Goal: Task Accomplishment & Management: Complete application form

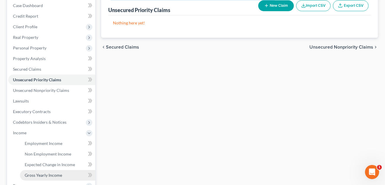
click at [40, 174] on span "Gross Yearly Income" at bounding box center [43, 175] width 37 height 5
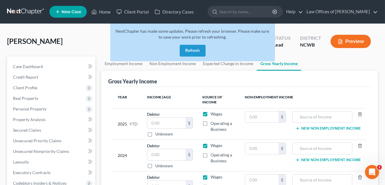
click at [193, 48] on button "Refresh" at bounding box center [193, 51] width 26 height 12
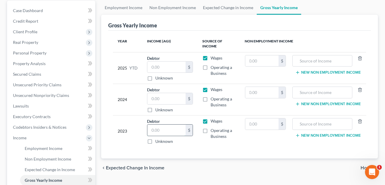
click at [160, 132] on input "text" at bounding box center [167, 130] width 38 height 11
type input "39,810.71"
click at [157, 101] on input "text" at bounding box center [167, 98] width 38 height 11
click at [162, 97] on input "4,795.19" at bounding box center [167, 98] width 38 height 11
type input "47,951.19"
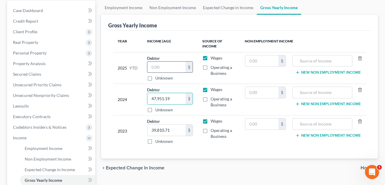
click at [154, 66] on input "text" at bounding box center [167, 67] width 38 height 11
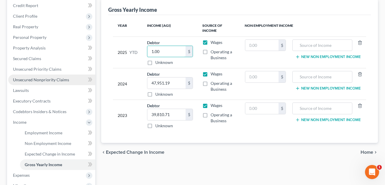
scroll to position [72, 0]
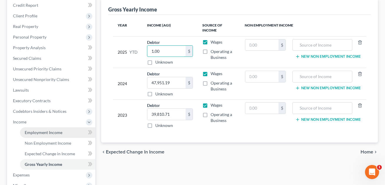
type input "1.00"
click at [42, 131] on span "Employment Income" at bounding box center [44, 132] width 38 height 5
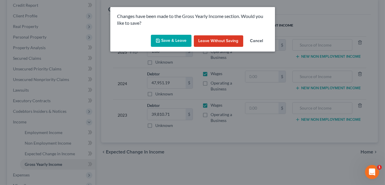
click at [169, 42] on button "Save & Leave" at bounding box center [171, 41] width 41 height 12
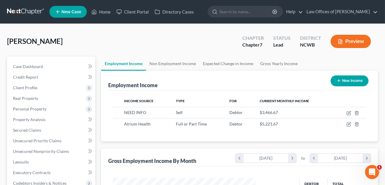
scroll to position [105, 155]
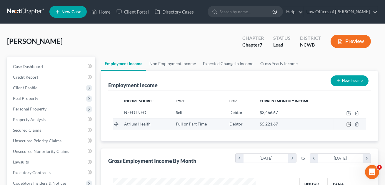
click at [348, 123] on icon "button" at bounding box center [349, 124] width 5 height 5
select select "0"
select select "28"
select select "2"
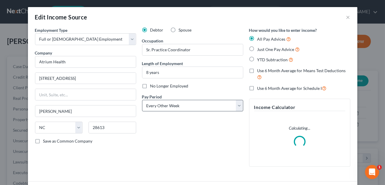
scroll to position [44, 0]
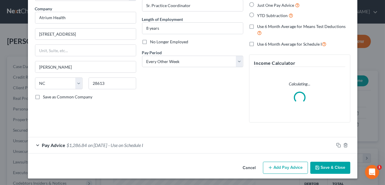
click at [290, 166] on button "Add Pay Advice" at bounding box center [285, 168] width 45 height 12
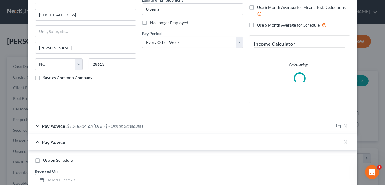
scroll to position [84, 0]
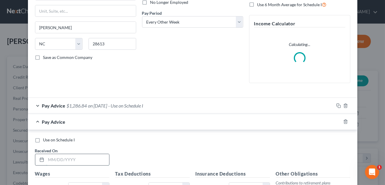
click at [50, 160] on input "text" at bounding box center [77, 159] width 63 height 11
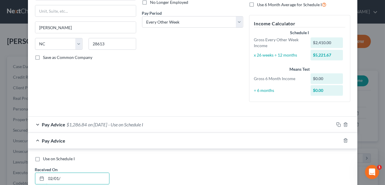
type input "[DATE]"
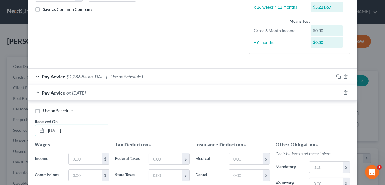
scroll to position [163, 0]
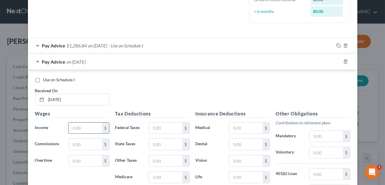
click at [75, 130] on input "text" at bounding box center [85, 128] width 33 height 11
type input "29,040.65"
click at [170, 126] on input "text" at bounding box center [165, 128] width 33 height 11
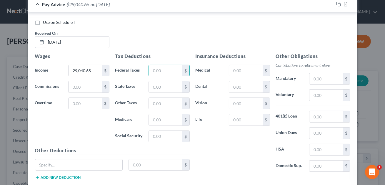
scroll to position [256, 0]
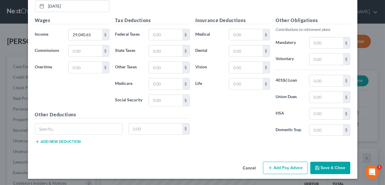
click at [330, 169] on button "Save & Close" at bounding box center [331, 168] width 40 height 12
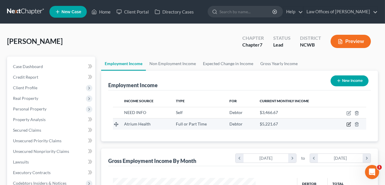
click at [349, 123] on icon "button" at bounding box center [349, 124] width 3 height 3
select select "0"
select select "28"
select select "2"
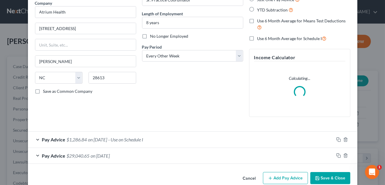
scroll to position [60, 0]
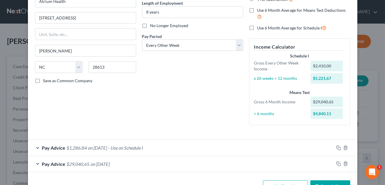
click at [206, 126] on div "Debtor Spouse Occupation Sr. Practice Coordinator Length of Employment 8 years …" at bounding box center [192, 48] width 107 height 163
click at [268, 162] on div "Pay Advice $29,040.65 on [DATE]" at bounding box center [181, 164] width 306 height 16
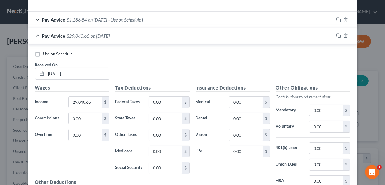
scroll to position [233, 0]
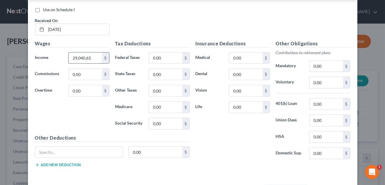
click at [98, 57] on input "29,040.65" at bounding box center [85, 57] width 33 height 11
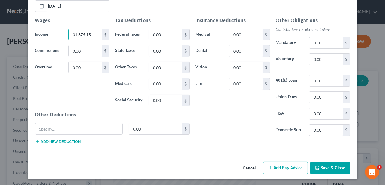
type input "31,375.15"
click at [324, 168] on button "Save & Close" at bounding box center [331, 168] width 40 height 12
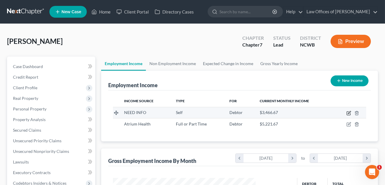
click at [350, 112] on icon "button" at bounding box center [349, 112] width 3 height 3
select select "1"
select select "3"
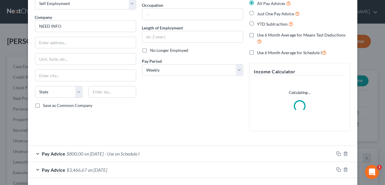
scroll to position [60, 0]
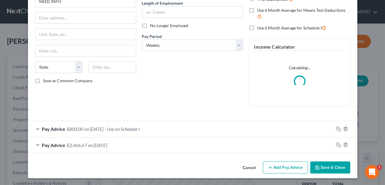
click at [176, 149] on div "Pay Advice $3,466.67 on [DATE]" at bounding box center [181, 145] width 306 height 16
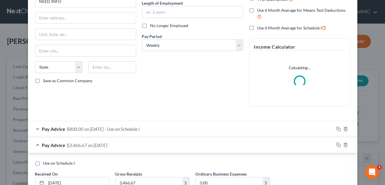
scroll to position [105, 0]
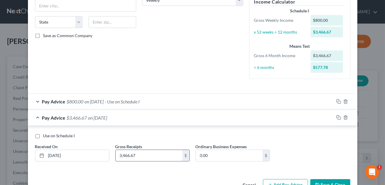
click at [141, 154] on input "3,466.67" at bounding box center [149, 155] width 67 height 11
click at [223, 158] on input "0.00" at bounding box center [229, 155] width 67 height 11
click at [166, 157] on input "3,333.33" at bounding box center [149, 155] width 67 height 11
type input "20,000.00"
click at [244, 153] on input "0.00" at bounding box center [229, 155] width 67 height 11
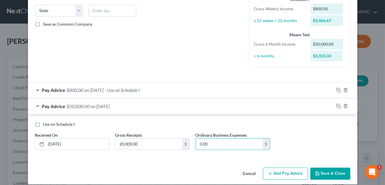
scroll to position [123, 0]
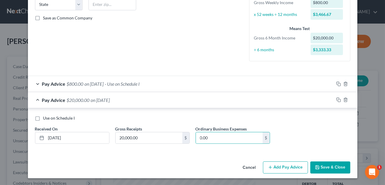
click at [325, 165] on button "Save & Close" at bounding box center [331, 167] width 40 height 12
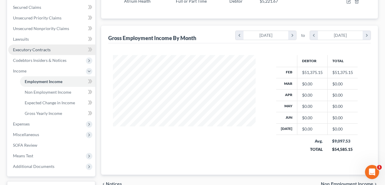
scroll to position [125, 0]
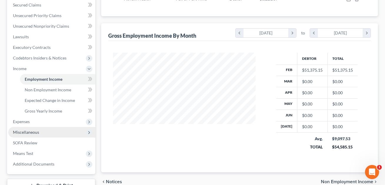
click at [33, 131] on span "Miscellaneous" at bounding box center [26, 132] width 26 height 5
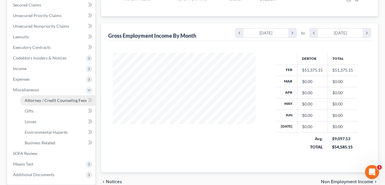
click at [32, 100] on span "Attorney / Credit Counseling Fees" at bounding box center [56, 100] width 62 height 5
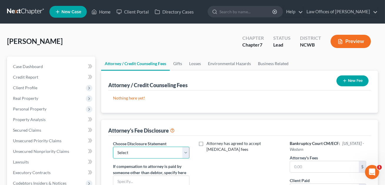
click at [173, 154] on select "Select Attorney Fee Discloure" at bounding box center [151, 153] width 77 height 12
select select "0"
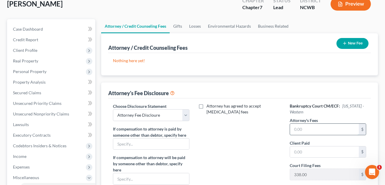
click at [298, 130] on input "text" at bounding box center [324, 129] width 69 height 11
type input "1,300.00"
click at [308, 151] on input "text" at bounding box center [324, 151] width 69 height 11
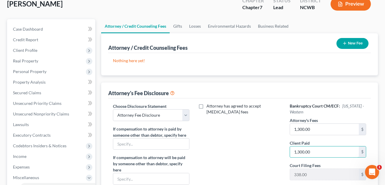
type input "1,300.00"
click at [351, 42] on button "New Fee" at bounding box center [353, 43] width 32 height 11
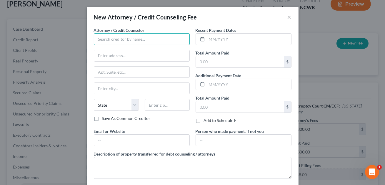
click at [144, 42] on input "text" at bounding box center [142, 39] width 96 height 12
click at [116, 39] on input "Law Offcies of [PERSON_NAME] P.A." at bounding box center [142, 39] width 96 height 12
click at [171, 39] on input "Law Offices of [PERSON_NAME] P.A." at bounding box center [142, 39] width 96 height 12
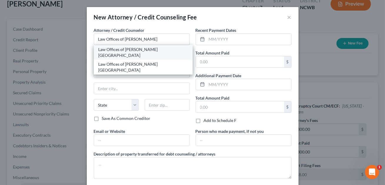
click at [161, 50] on div "Law Offices of [PERSON_NAME] [GEOGRAPHIC_DATA]" at bounding box center [144, 53] width 90 height 12
type input "Law Offices of [PERSON_NAME] [GEOGRAPHIC_DATA]"
type input "[STREET_ADDRESS]"
type input "[GEOGRAPHIC_DATA]"
select select "28"
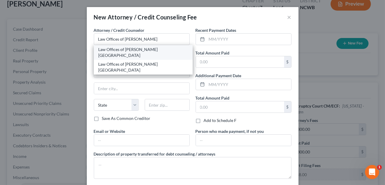
type input "28677"
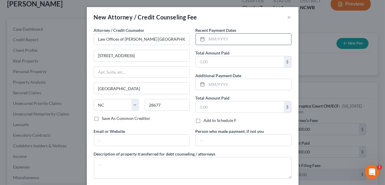
click at [211, 42] on input "text" at bounding box center [249, 39] width 85 height 11
type input "07/2025"
click at [225, 62] on input "text" at bounding box center [240, 61] width 88 height 11
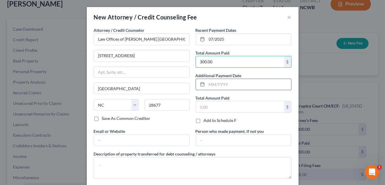
type input "300.00"
click at [229, 87] on input "text" at bounding box center [249, 84] width 85 height 11
type input "08/2025"
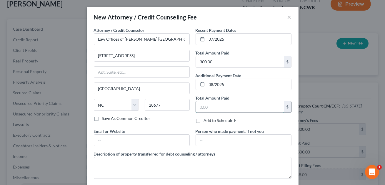
click at [209, 107] on input "text" at bounding box center [240, 106] width 88 height 11
type input "1,338.00"
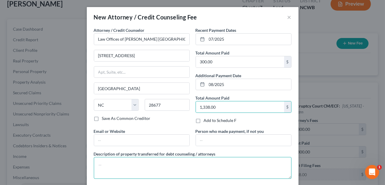
click at [147, 161] on textarea at bounding box center [193, 168] width 198 height 22
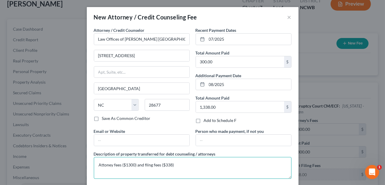
click at [146, 164] on textarea "Attoney fees ($1300) and filng fees ($338)" at bounding box center [193, 168] width 198 height 22
click at [107, 164] on textarea "Attoney fees ($1300) and filng fees ($338)" at bounding box center [193, 168] width 198 height 22
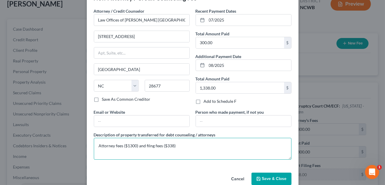
scroll to position [30, 0]
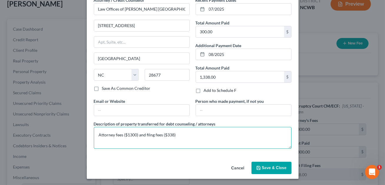
type textarea "Attorney fees ($1300) and filng fees ($338)"
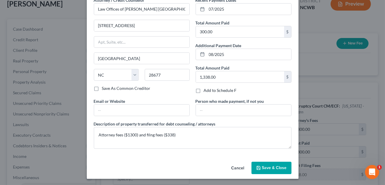
click at [272, 170] on button "Save & Close" at bounding box center [272, 168] width 40 height 12
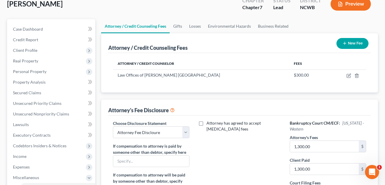
click at [350, 43] on button "New Fee" at bounding box center [353, 43] width 32 height 11
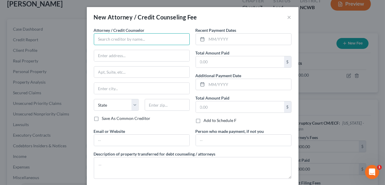
click at [142, 37] on input "text" at bounding box center [142, 39] width 96 height 12
click at [142, 40] on input "Butterfly Financial Eductaion" at bounding box center [142, 39] width 96 height 12
click at [147, 40] on input "Butterfly Financial Educataion" at bounding box center [142, 39] width 96 height 12
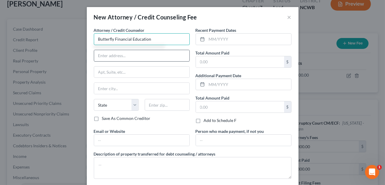
type input "Butterfly Financial Education"
click at [141, 54] on input "text" at bounding box center [141, 55] width 95 height 11
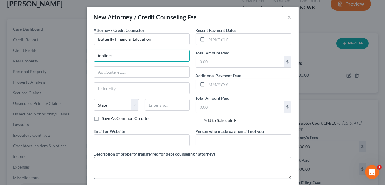
type input "(online)"
click at [114, 157] on textarea at bounding box center [193, 168] width 198 height 22
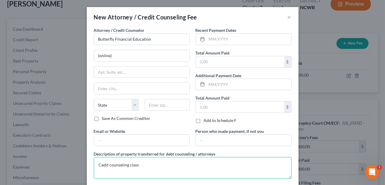
click at [102, 166] on textarea "Cedit counseling class" at bounding box center [193, 168] width 198 height 22
type textarea "Credit counseling class"
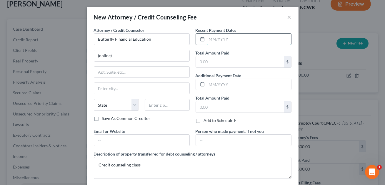
click at [218, 41] on input "text" at bounding box center [249, 39] width 85 height 11
type input "07/2025"
click at [213, 64] on input "text" at bounding box center [240, 61] width 88 height 11
type input "25.00"
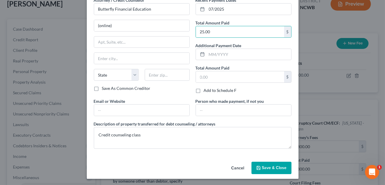
click at [273, 171] on button "Save & Close" at bounding box center [272, 168] width 40 height 12
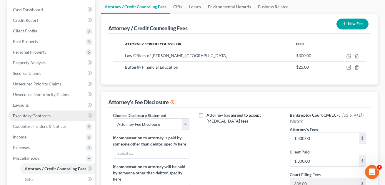
scroll to position [57, 0]
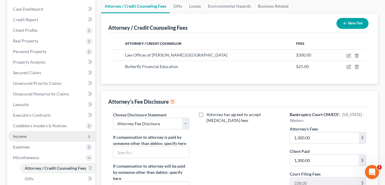
click at [44, 137] on span "Income" at bounding box center [51, 136] width 87 height 11
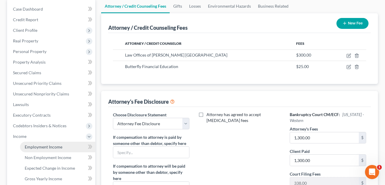
scroll to position [111, 0]
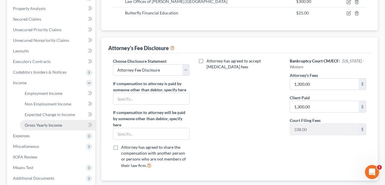
click at [49, 125] on span "Gross Yearly Income" at bounding box center [43, 125] width 37 height 5
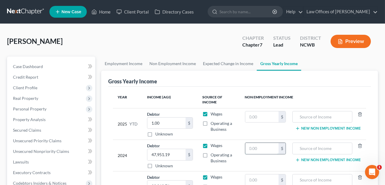
click at [259, 148] on input "text" at bounding box center [262, 148] width 33 height 11
click at [251, 118] on input "text" at bounding box center [262, 116] width 33 height 11
type input "0.00"
click at [255, 146] on input "text" at bounding box center [262, 148] width 33 height 11
type input "2,192.52"
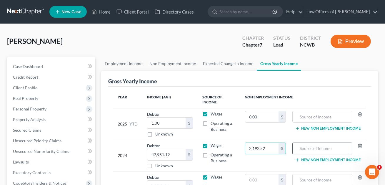
click at [311, 148] on input "text" at bounding box center [323, 148] width 54 height 11
click at [330, 148] on input "401k withdraweal" at bounding box center [323, 148] width 54 height 11
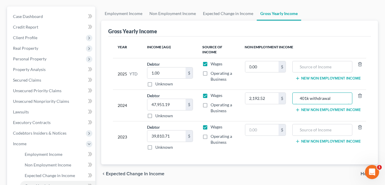
scroll to position [52, 0]
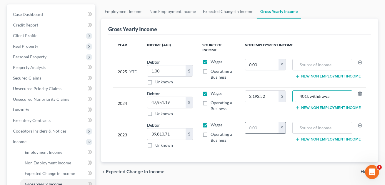
type input "401k withdrawal"
click at [253, 128] on input "text" at bounding box center [262, 127] width 33 height 11
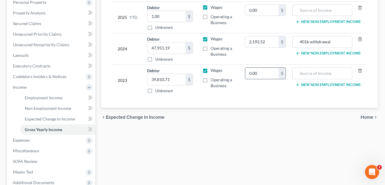
scroll to position [170, 0]
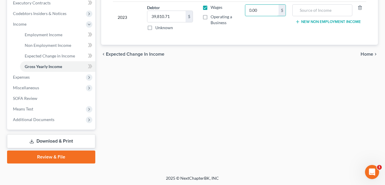
type input "0.00"
click at [55, 136] on link "Download & Print" at bounding box center [51, 141] width 88 height 14
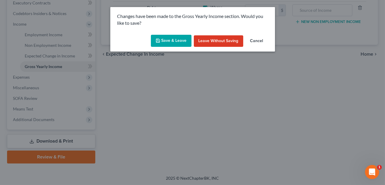
click at [167, 42] on button "Save & Leave" at bounding box center [171, 41] width 41 height 12
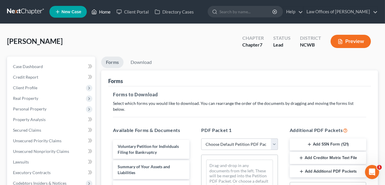
click at [106, 11] on link "Home" at bounding box center [101, 11] width 25 height 11
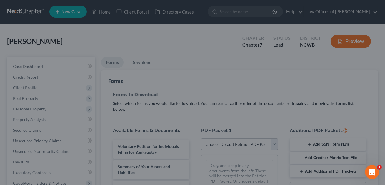
click at [118, 40] on div at bounding box center [192, 92] width 385 height 185
click at [107, 14] on div at bounding box center [192, 92] width 385 height 185
click at [145, 30] on div at bounding box center [192, 92] width 385 height 185
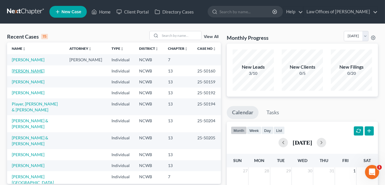
click at [27, 73] on link "Byrd, Brenda" at bounding box center [28, 70] width 33 height 5
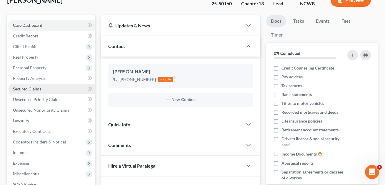
scroll to position [138, 0]
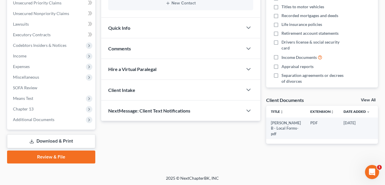
click at [45, 138] on link "Download & Print" at bounding box center [51, 141] width 88 height 14
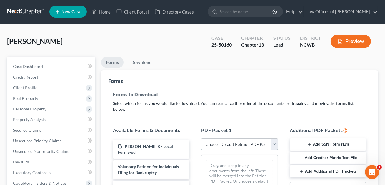
click at [224, 139] on select "Choose Default Petition PDF Packet Complete Bankruptcy Petition (all forms and …" at bounding box center [239, 144] width 77 height 12
select select "2"
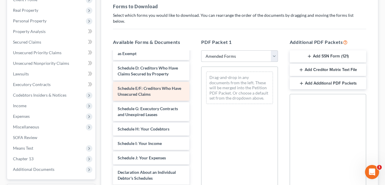
scroll to position [113, 0]
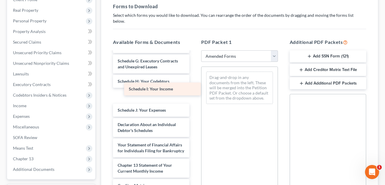
drag, startPoint x: 127, startPoint y: 92, endPoint x: 221, endPoint y: 60, distance: 99.7
click at [194, 60] on div "Schedule I: Your Income Voluntary Petition for Individuals Filing for Bankruptc…" at bounding box center [151, 95] width 86 height 315
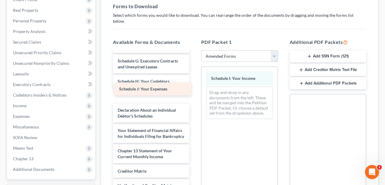
drag, startPoint x: 136, startPoint y: 90, endPoint x: 233, endPoint y: 91, distance: 97.2
click at [194, 91] on div "Schedule J: Your Expenses Voluntary Petition for Individuals Filing for Bankrup…" at bounding box center [151, 88] width 86 height 300
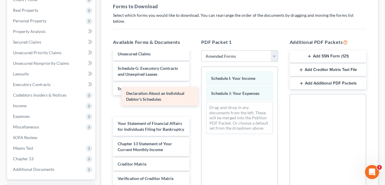
drag, startPoint x: 131, startPoint y: 92, endPoint x: 228, endPoint y: 124, distance: 102.3
click at [194, 124] on div "Declaration About an Individual Debtor's Schedules Voluntary Petition for Indiv…" at bounding box center [151, 89] width 86 height 286
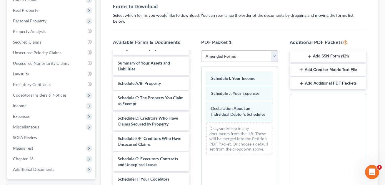
scroll to position [0, 0]
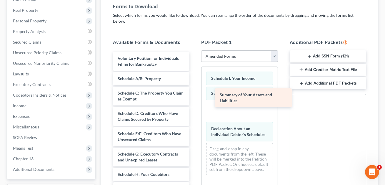
drag, startPoint x: 124, startPoint y: 76, endPoint x: 226, endPoint y: 98, distance: 104.7
click at [194, 98] on div "Summary of Your Assets and Liabilities Voluntary Petition for Individuals Filin…" at bounding box center [151, 174] width 86 height 245
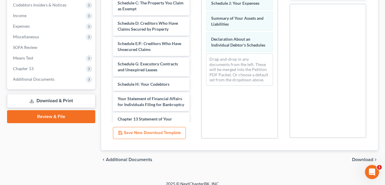
click at [357, 157] on span "Download" at bounding box center [363, 159] width 21 height 5
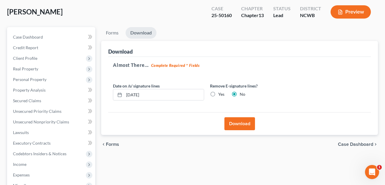
scroll to position [30, 0]
click at [245, 123] on button "Download" at bounding box center [240, 123] width 31 height 13
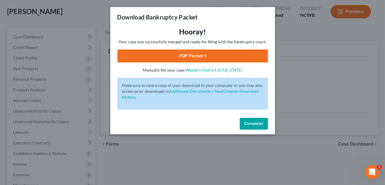
click at [208, 57] on link "PDF Packet 1" at bounding box center [193, 55] width 151 height 13
